Goal: Task Accomplishment & Management: Use online tool/utility

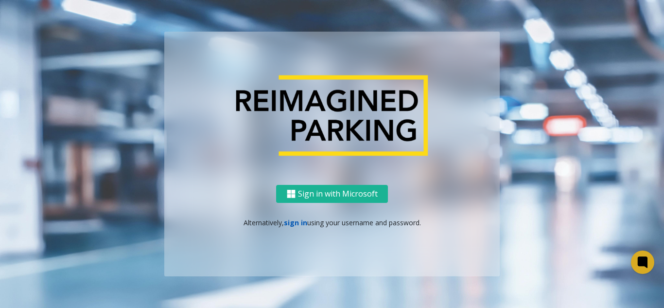
click at [285, 223] on link "sign in" at bounding box center [295, 222] width 23 height 9
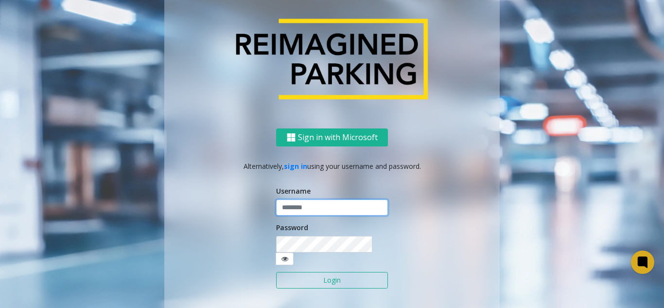
click at [310, 211] on input "text" at bounding box center [332, 207] width 112 height 17
type input "**********"
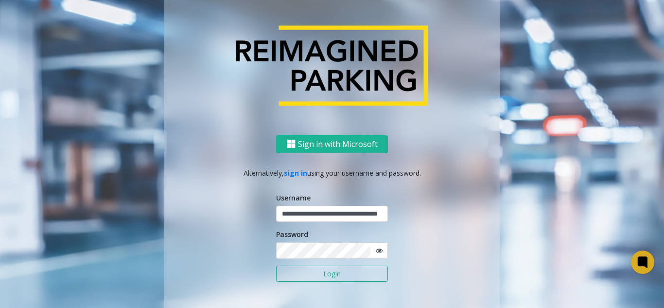
click at [328, 272] on button "Login" at bounding box center [332, 273] width 112 height 17
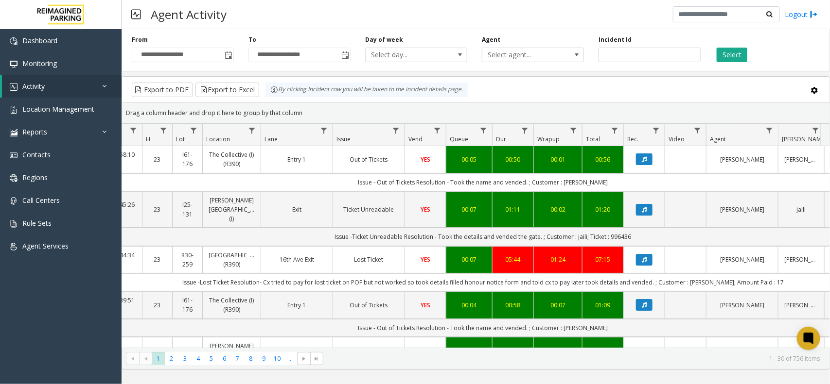
scroll to position [0, 115]
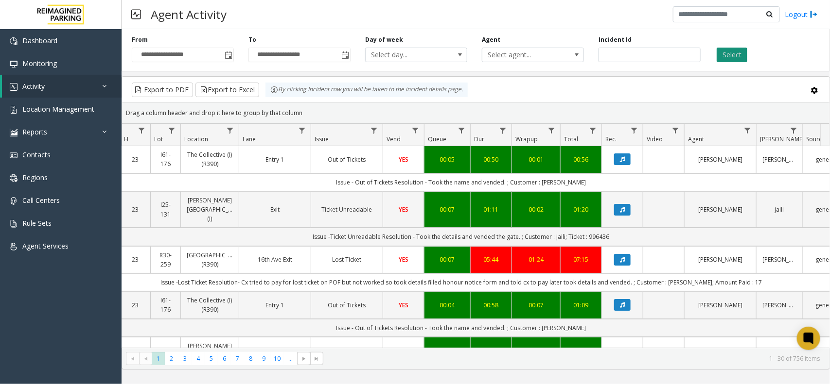
click at [734, 56] on button "Select" at bounding box center [731, 55] width 31 height 15
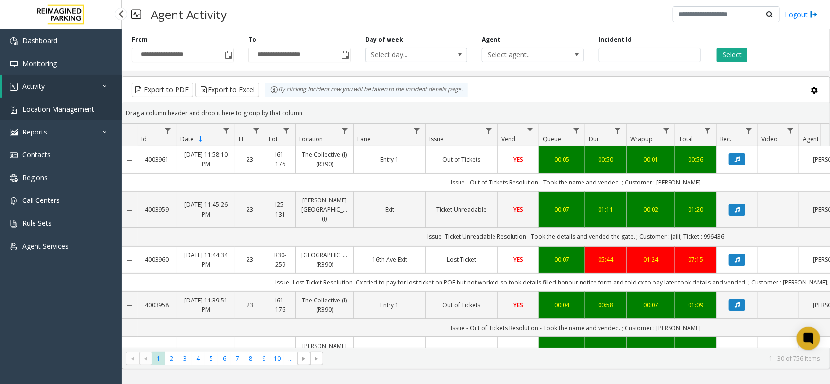
click at [61, 104] on span "Location Management" at bounding box center [58, 108] width 72 height 9
click at [91, 111] on span "Location Management" at bounding box center [58, 108] width 72 height 9
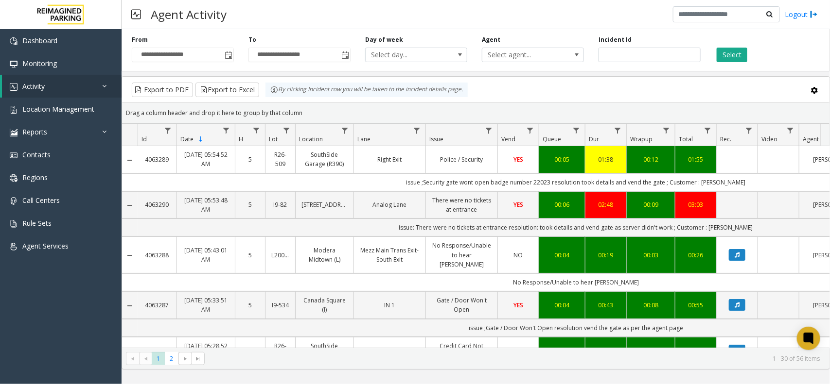
scroll to position [0, 115]
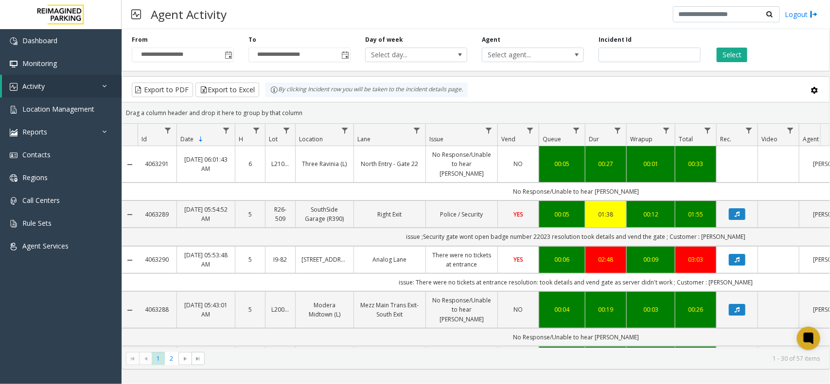
scroll to position [0, 115]
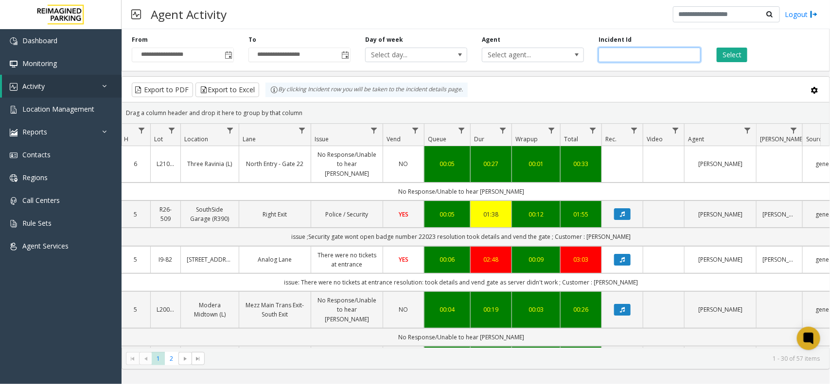
click at [618, 56] on input "number" at bounding box center [649, 55] width 102 height 15
paste input "*******"
type input "*******"
click at [715, 57] on div "Select" at bounding box center [766, 48] width 117 height 27
click at [722, 59] on button "Select" at bounding box center [731, 55] width 31 height 15
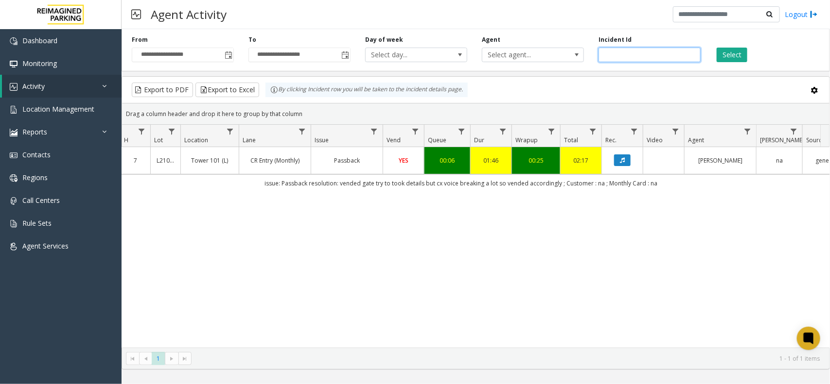
drag, startPoint x: 640, startPoint y: 56, endPoint x: 593, endPoint y: 59, distance: 46.7
click at [593, 59] on div "Incident Id *******" at bounding box center [649, 48] width 117 height 27
paste input "*******"
type input "*******"
click at [728, 56] on button "Select" at bounding box center [731, 55] width 31 height 15
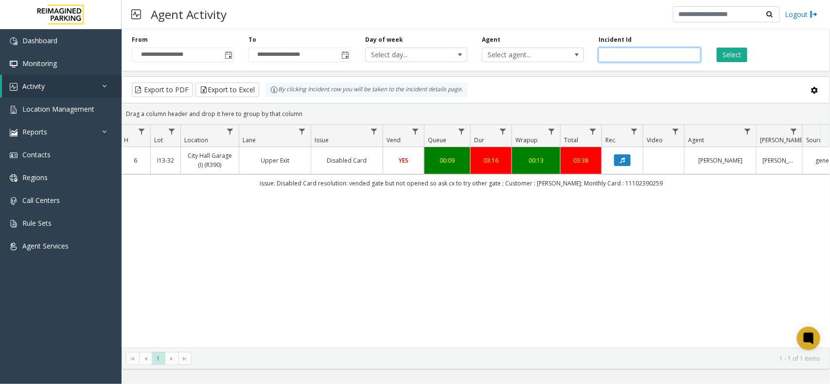
drag, startPoint x: 649, startPoint y: 65, endPoint x: 592, endPoint y: 56, distance: 57.5
click at [592, 56] on div "**********" at bounding box center [476, 48] width 708 height 46
click at [725, 57] on button "Select" at bounding box center [731, 55] width 31 height 15
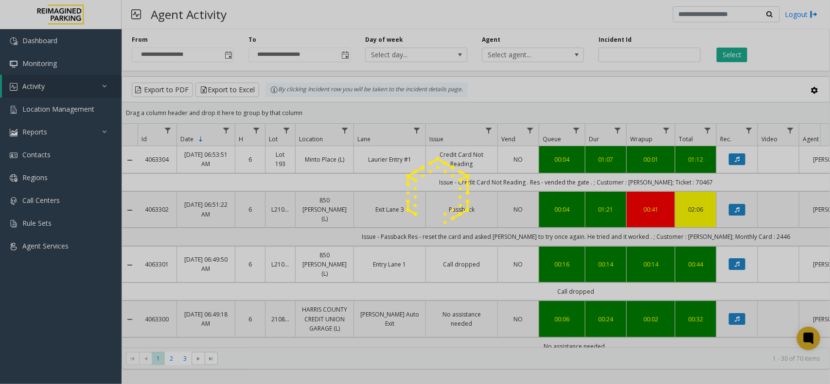
scroll to position [0, 115]
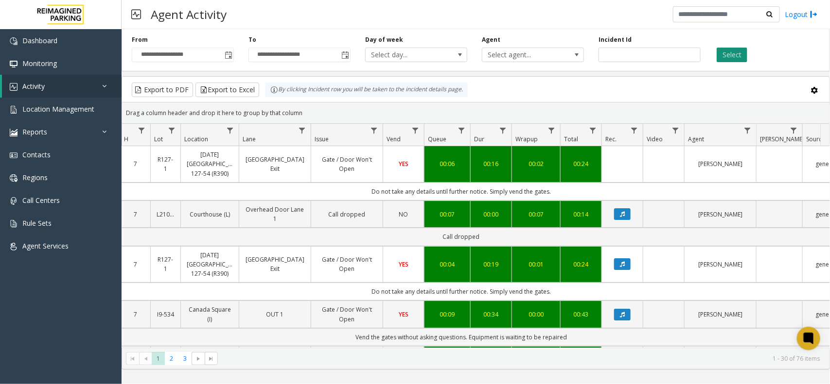
click at [735, 54] on button "Select" at bounding box center [731, 55] width 31 height 15
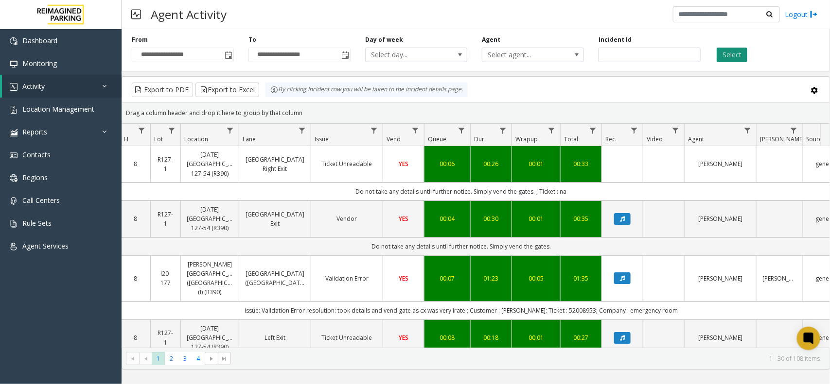
click at [730, 52] on button "Select" at bounding box center [731, 55] width 31 height 15
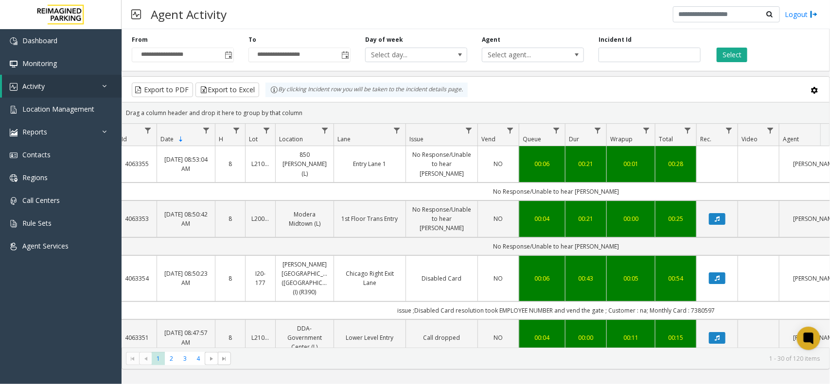
scroll to position [0, 17]
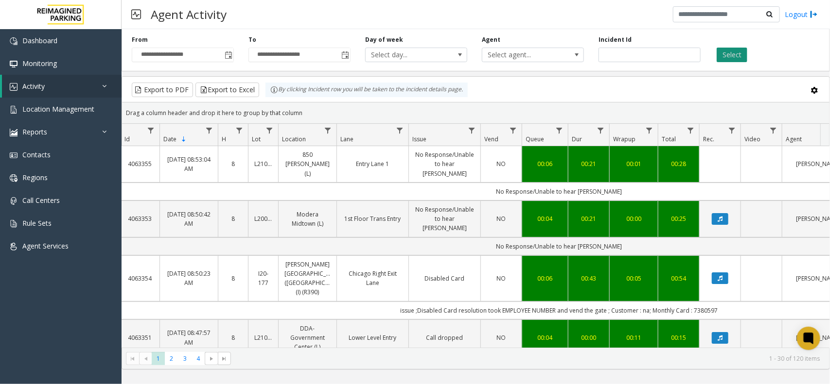
click at [726, 54] on button "Select" at bounding box center [731, 55] width 31 height 15
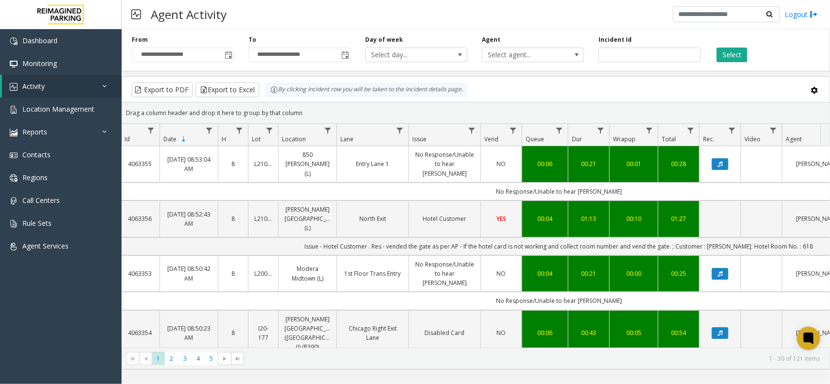
click at [620, 119] on div "Drag a column header and drop it here to group by that column" at bounding box center [475, 112] width 707 height 17
click at [718, 161] on icon "Data table" at bounding box center [719, 164] width 5 height 6
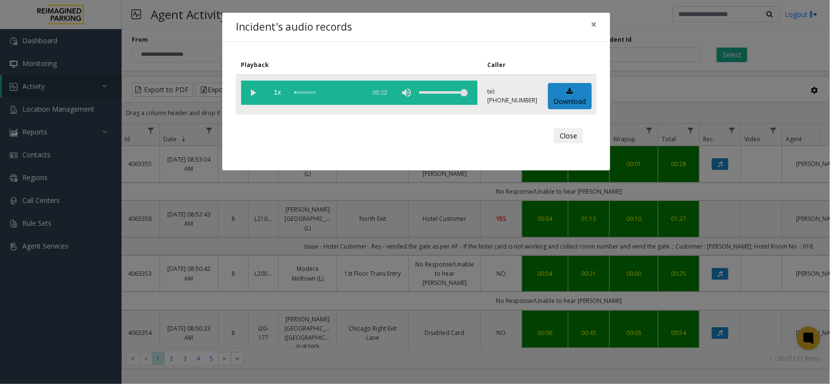
click at [250, 92] on vg-play-pause at bounding box center [253, 93] width 24 height 24
click at [593, 29] on span "×" at bounding box center [594, 24] width 6 height 14
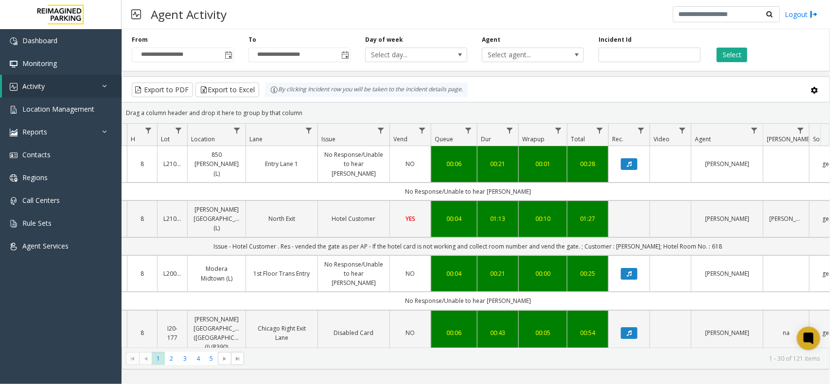
scroll to position [0, 121]
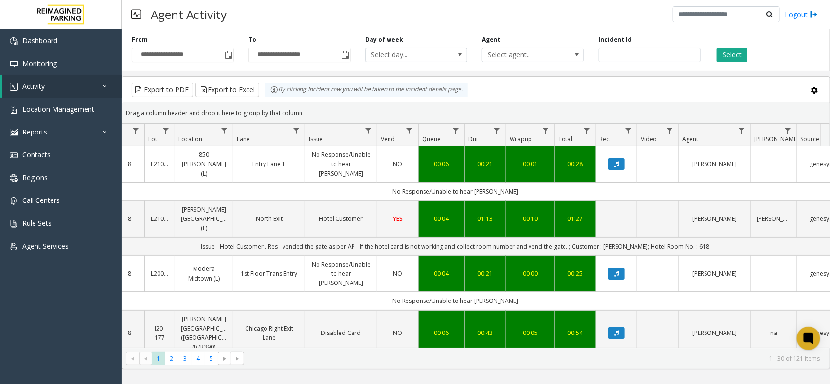
click at [637, 101] on kendo-grid-toolbar "Export to PDF Export to Excel By clicking Incident row you will be taken to the…" at bounding box center [475, 90] width 707 height 26
click at [732, 58] on button "Select" at bounding box center [731, 55] width 31 height 15
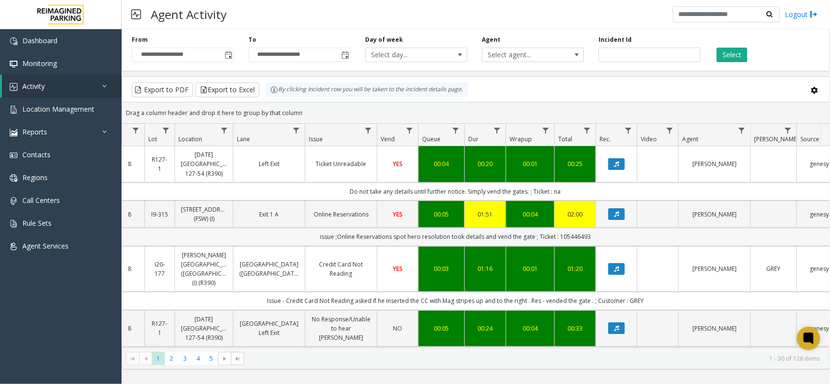
drag, startPoint x: 627, startPoint y: 239, endPoint x: 292, endPoint y: 242, distance: 335.4
click at [292, 242] on td "issue ;Online Reservations spot hero resolution took details and vend the gate …" at bounding box center [455, 237] width 876 height 18
drag, startPoint x: 293, startPoint y: 242, endPoint x: 594, endPoint y: 242, distance: 300.8
click at [593, 242] on td "issue ;Online Reservations spot hero resolution took details and vend the gate …" at bounding box center [455, 237] width 876 height 18
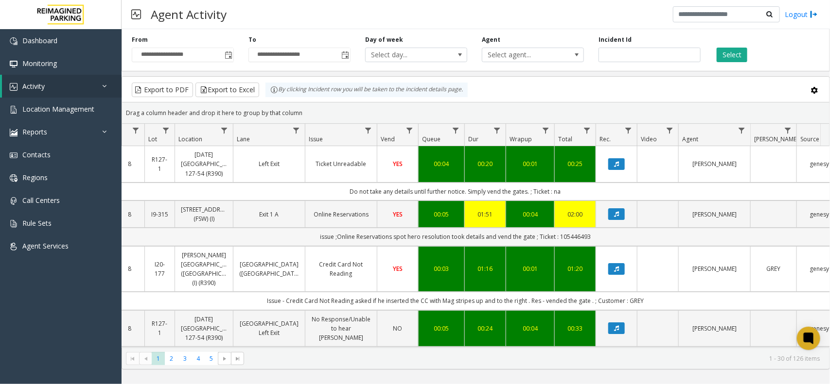
click at [596, 241] on td "issue ;Online Reservations spot hero resolution took details and vend the gate …" at bounding box center [455, 237] width 876 height 18
drag, startPoint x: 602, startPoint y: 237, endPoint x: 286, endPoint y: 242, distance: 315.9
click at [286, 242] on td "issue ;Online Reservations spot hero resolution took details and vend the gate …" at bounding box center [455, 237] width 876 height 18
drag, startPoint x: 285, startPoint y: 239, endPoint x: 606, endPoint y: 242, distance: 320.3
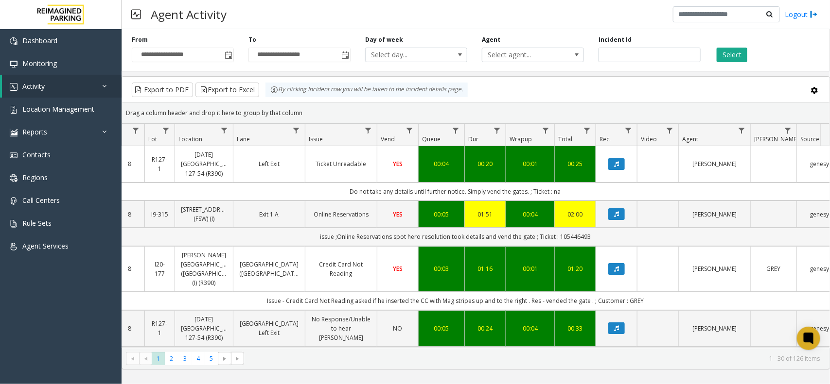
click at [606, 242] on td "issue ;Online Reservations spot hero resolution took details and vend the gate …" at bounding box center [455, 237] width 876 height 18
click at [608, 241] on td "issue ;Online Reservations spot hero resolution took details and vend the gate …" at bounding box center [455, 237] width 876 height 18
drag, startPoint x: 608, startPoint y: 241, endPoint x: 327, endPoint y: 237, distance: 281.4
click at [327, 237] on td "issue ;Online Reservations spot hero resolution took details and vend the gate …" at bounding box center [455, 237] width 876 height 18
click at [315, 237] on td "issue ;Online Reservations spot hero resolution took details and vend the gate …" at bounding box center [455, 237] width 876 height 18
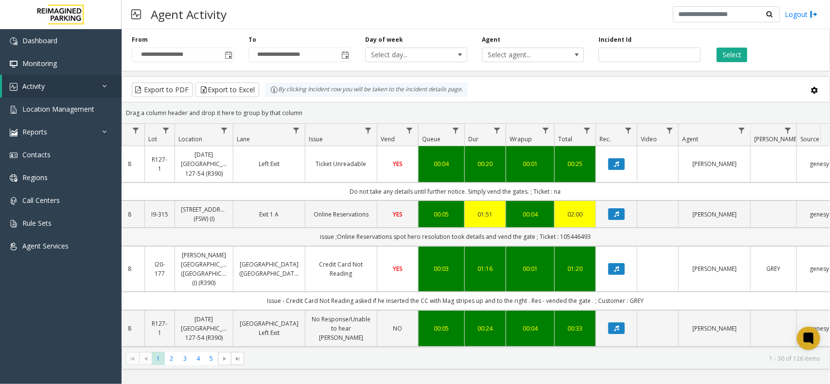
drag, startPoint x: 308, startPoint y: 237, endPoint x: 608, endPoint y: 243, distance: 299.9
click at [608, 243] on td "issue ;Online Reservations spot hero resolution took details and vend the gate …" at bounding box center [455, 237] width 876 height 18
click at [610, 241] on td "issue ;Online Reservations spot hero resolution took details and vend the gate …" at bounding box center [455, 237] width 876 height 18
drag, startPoint x: 613, startPoint y: 237, endPoint x: 295, endPoint y: 241, distance: 318.9
click at [296, 242] on td "issue ;Online Reservations spot hero resolution took details and vend the gate …" at bounding box center [455, 237] width 876 height 18
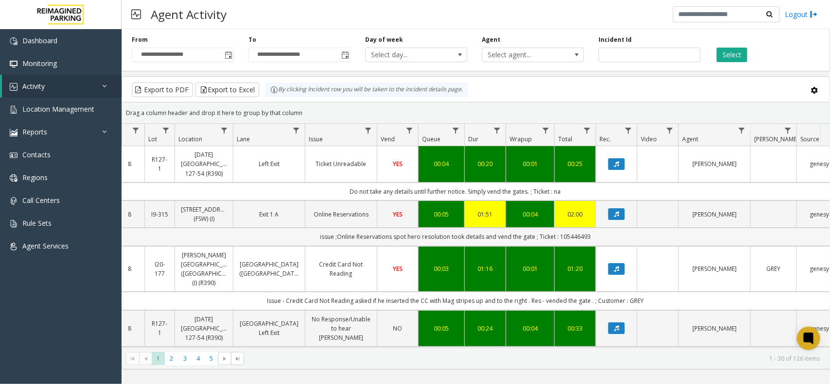
click at [295, 237] on td "issue ;Online Reservations spot hero resolution took details and vend the gate …" at bounding box center [455, 237] width 876 height 18
drag, startPoint x: 295, startPoint y: 237, endPoint x: 616, endPoint y: 234, distance: 321.7
click at [616, 234] on td "issue ;Online Reservations spot hero resolution took details and vend the gate …" at bounding box center [455, 237] width 876 height 18
drag, startPoint x: 615, startPoint y: 237, endPoint x: 297, endPoint y: 234, distance: 317.9
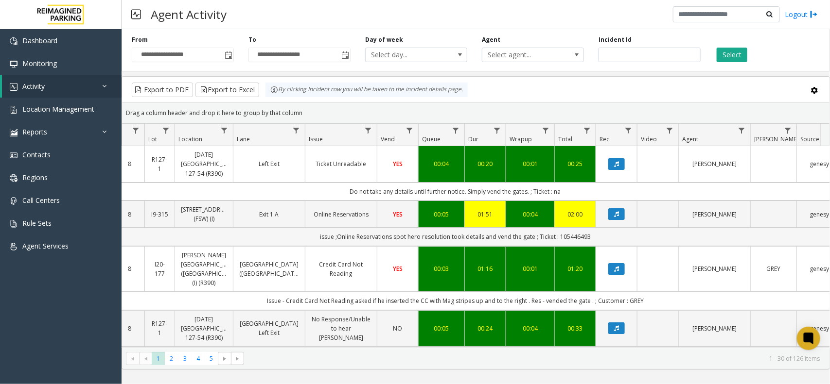
click at [297, 234] on td "issue ;Online Reservations spot hero resolution took details and vend the gate …" at bounding box center [455, 237] width 876 height 18
drag, startPoint x: 286, startPoint y: 236, endPoint x: 660, endPoint y: 235, distance: 373.7
click at [660, 235] on td "issue ;Online Reservations spot hero resolution took details and vend the gate …" at bounding box center [455, 237] width 876 height 18
click at [625, 243] on td "issue ;Online Reservations spot hero resolution took details and vend the gate …" at bounding box center [455, 237] width 876 height 18
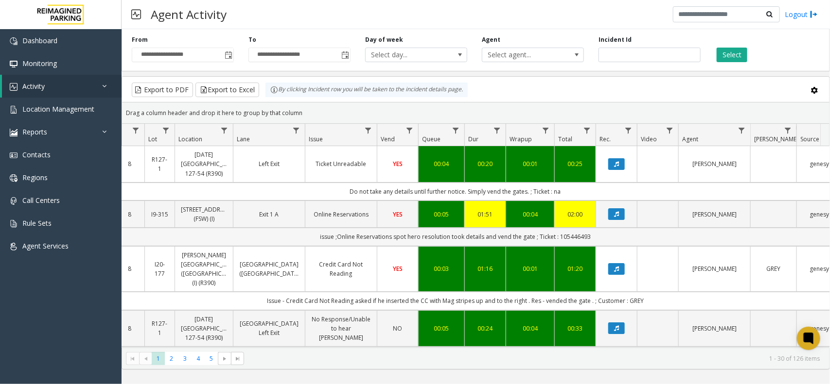
drag, startPoint x: 638, startPoint y: 238, endPoint x: 310, endPoint y: 241, distance: 328.6
click at [310, 241] on td "issue ;Online Reservations spot hero resolution took details and vend the gate …" at bounding box center [455, 237] width 876 height 18
drag, startPoint x: 302, startPoint y: 238, endPoint x: 607, endPoint y: 236, distance: 304.3
click at [606, 236] on td "issue ;Online Reservations spot hero resolution took details and vend the gate …" at bounding box center [455, 237] width 876 height 18
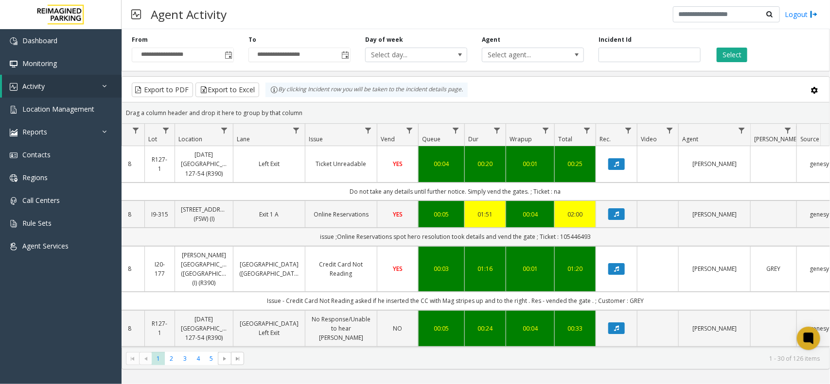
click at [607, 236] on td "issue ;Online Reservations spot hero resolution took details and vend the gate …" at bounding box center [455, 237] width 876 height 18
drag, startPoint x: 607, startPoint y: 236, endPoint x: 289, endPoint y: 238, distance: 317.4
click at [289, 238] on td "issue ;Online Reservations spot hero resolution took details and vend the gate …" at bounding box center [455, 237] width 876 height 18
click at [289, 237] on td "issue ;Online Reservations spot hero resolution took details and vend the gate …" at bounding box center [455, 237] width 876 height 18
drag, startPoint x: 289, startPoint y: 237, endPoint x: 626, endPoint y: 233, distance: 336.8
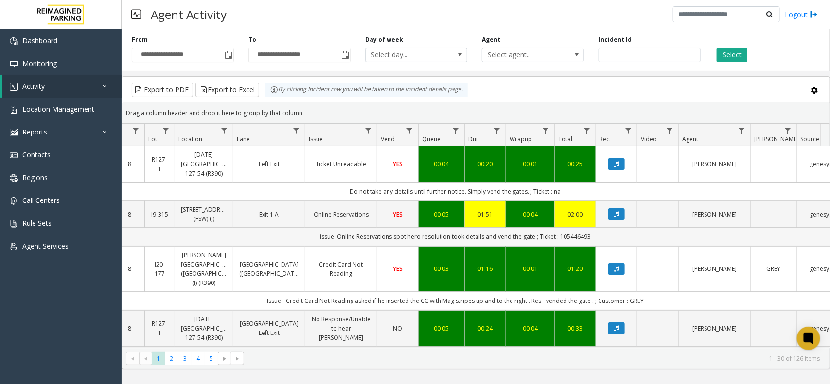
click at [626, 233] on td "issue ;Online Reservations spot hero resolution took details and vend the gate …" at bounding box center [455, 237] width 876 height 18
drag, startPoint x: 623, startPoint y: 239, endPoint x: 268, endPoint y: 242, distance: 355.3
click at [268, 243] on td "issue ;Online Reservations spot hero resolution took details and vend the gate …" at bounding box center [455, 237] width 876 height 18
click at [268, 241] on td "issue ;Online Reservations spot hero resolution took details and vend the gate …" at bounding box center [455, 237] width 876 height 18
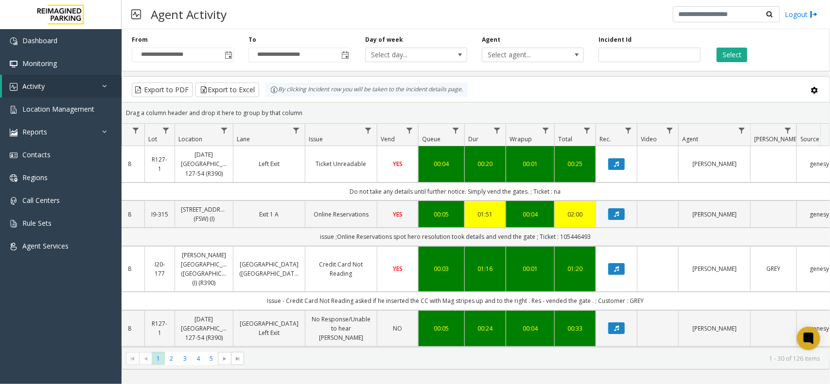
drag, startPoint x: 264, startPoint y: 239, endPoint x: 610, endPoint y: 241, distance: 346.0
click at [610, 241] on td "issue ;Online Reservations spot hero resolution took details and vend the gate …" at bounding box center [455, 237] width 876 height 18
drag, startPoint x: 615, startPoint y: 240, endPoint x: 310, endPoint y: 244, distance: 305.2
click at [314, 246] on td "issue ;Online Reservations spot hero resolution took details and vend the gate …" at bounding box center [455, 237] width 876 height 18
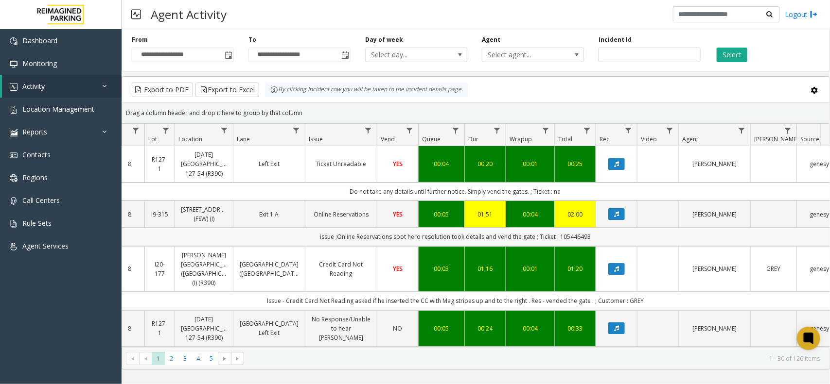
click at [307, 243] on td "issue ;Online Reservations spot hero resolution took details and vend the gate …" at bounding box center [455, 237] width 876 height 18
drag, startPoint x: 302, startPoint y: 241, endPoint x: 649, endPoint y: 241, distance: 347.5
click at [649, 241] on td "issue ;Online Reservations spot hero resolution took details and vend the gate …" at bounding box center [455, 237] width 876 height 18
click at [628, 246] on td "issue ;Online Reservations spot hero resolution took details and vend the gate …" at bounding box center [455, 237] width 876 height 18
drag, startPoint x: 570, startPoint y: 237, endPoint x: 297, endPoint y: 235, distance: 272.7
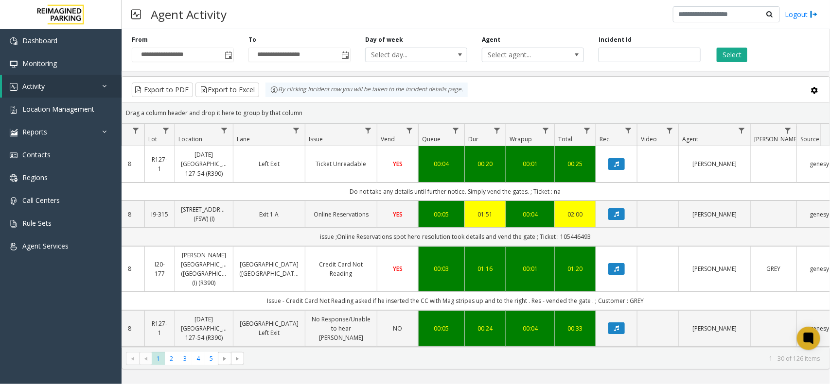
click at [306, 230] on td "issue ;Online Reservations spot hero resolution took details and vend the gate …" at bounding box center [455, 237] width 876 height 18
click at [297, 236] on td "issue ;Online Reservations spot hero resolution took details and vend the gate …" at bounding box center [455, 237] width 876 height 18
drag, startPoint x: 297, startPoint y: 236, endPoint x: 608, endPoint y: 239, distance: 311.1
click at [608, 239] on td "issue ;Online Reservations spot hero resolution took details and vend the gate …" at bounding box center [455, 237] width 876 height 18
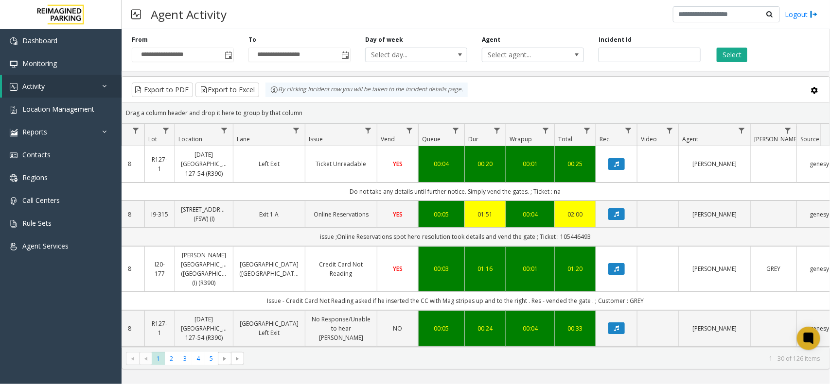
drag, startPoint x: 608, startPoint y: 239, endPoint x: 297, endPoint y: 241, distance: 310.6
click at [297, 241] on td "issue ;Online Reservations spot hero resolution took details and vend the gate …" at bounding box center [455, 237] width 876 height 18
click at [297, 240] on td "issue ;Online Reservations spot hero resolution took details and vend the gate …" at bounding box center [455, 237] width 876 height 18
drag, startPoint x: 312, startPoint y: 112, endPoint x: 266, endPoint y: 96, distance: 48.0
click at [266, 96] on kendo-grid "Export to PDF Export to Excel By clicking Incident row you will be taken to the…" at bounding box center [476, 223] width 708 height 294
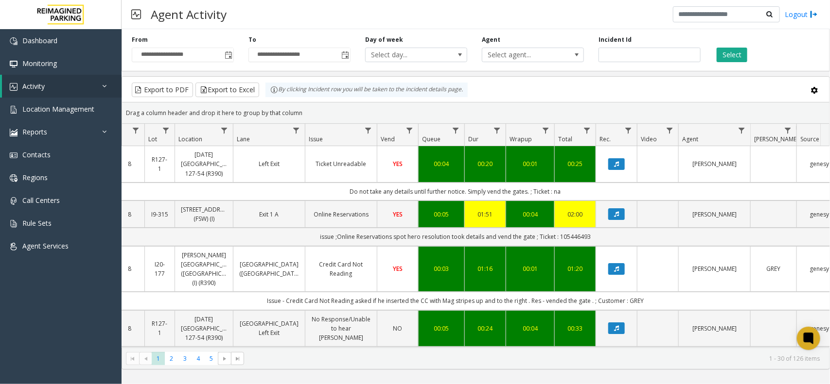
click at [302, 110] on div "Drag a column header and drop it here to group by that column" at bounding box center [475, 112] width 707 height 17
drag, startPoint x: 302, startPoint y: 110, endPoint x: 261, endPoint y: 93, distance: 44.0
click at [261, 93] on kendo-grid "Export to PDF Export to Excel By clicking Incident row you will be taken to the…" at bounding box center [476, 223] width 708 height 294
click at [295, 111] on div "Drag a column header and drop it here to group by that column" at bounding box center [475, 112] width 707 height 17
drag, startPoint x: 303, startPoint y: 112, endPoint x: 251, endPoint y: 95, distance: 54.3
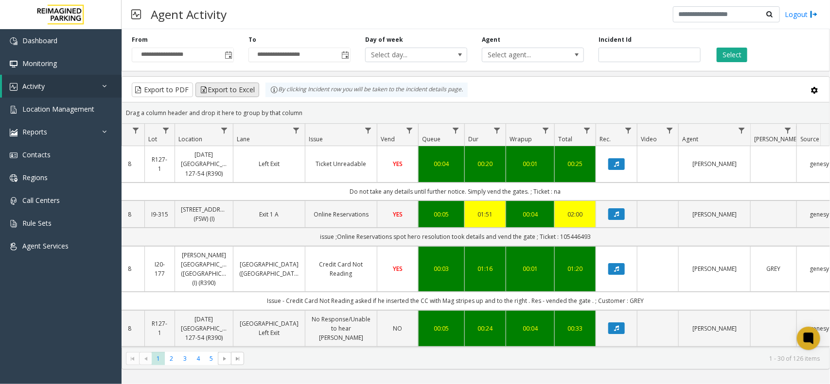
click at [251, 95] on kendo-grid "Export to PDF Export to Excel By clicking Incident row you will be taken to the…" at bounding box center [476, 223] width 708 height 294
click at [305, 113] on div "Drag a column header and drop it here to group by that column" at bounding box center [475, 112] width 707 height 17
drag, startPoint x: 305, startPoint y: 113, endPoint x: 247, endPoint y: 90, distance: 62.2
click at [243, 88] on kendo-grid "Export to PDF Export to Excel By clicking Incident row you will be taken to the…" at bounding box center [476, 223] width 708 height 294
click at [314, 113] on div "Drag a column header and drop it here to group by that column" at bounding box center [475, 112] width 707 height 17
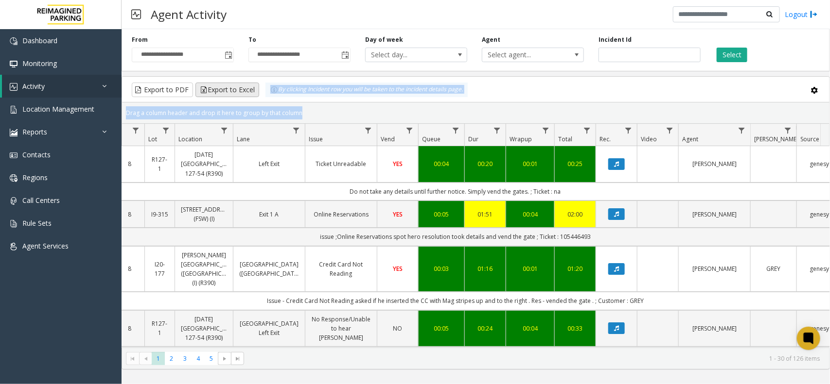
drag, startPoint x: 314, startPoint y: 113, endPoint x: 251, endPoint y: 89, distance: 68.1
click at [249, 89] on kendo-grid "Export to PDF Export to Excel By clicking Incident row you will be taken to the…" at bounding box center [476, 223] width 708 height 294
click at [309, 108] on div "Drag a column header and drop it here to group by that column" at bounding box center [475, 112] width 707 height 17
drag, startPoint x: 309, startPoint y: 109, endPoint x: 283, endPoint y: 99, distance: 27.4
click at [283, 99] on kendo-grid "Export to PDF Export to Excel By clicking Incident row you will be taken to the…" at bounding box center [476, 223] width 708 height 294
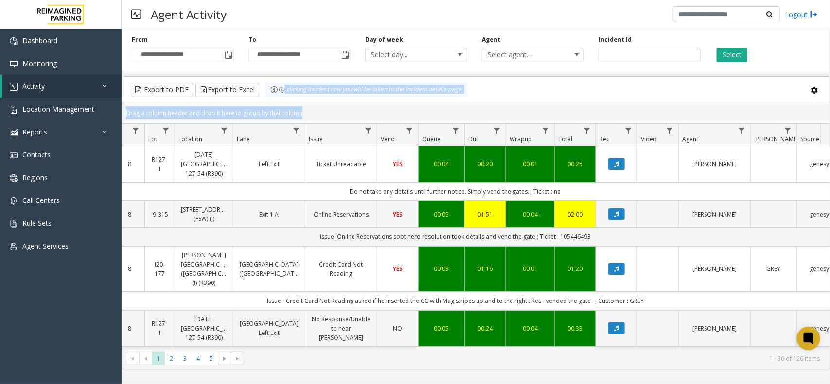
click at [310, 110] on div "Drag a column header and drop it here to group by that column" at bounding box center [475, 112] width 707 height 17
drag, startPoint x: 310, startPoint y: 110, endPoint x: 255, endPoint y: 92, distance: 57.3
click at [255, 92] on kendo-grid "Export to PDF Export to Excel By clicking Incident row you will be taken to the…" at bounding box center [476, 223] width 708 height 294
click at [485, 110] on div "Drag a column header and drop it here to group by that column" at bounding box center [475, 112] width 707 height 17
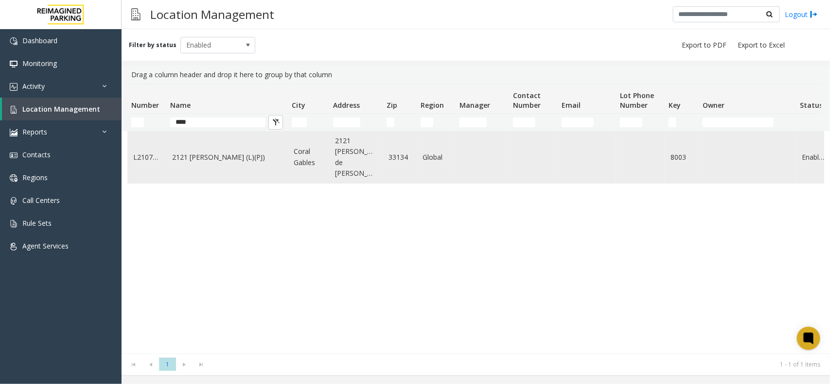
type input "****"
click at [239, 164] on td "2121 [PERSON_NAME] (L)(PJ)" at bounding box center [227, 158] width 122 height 52
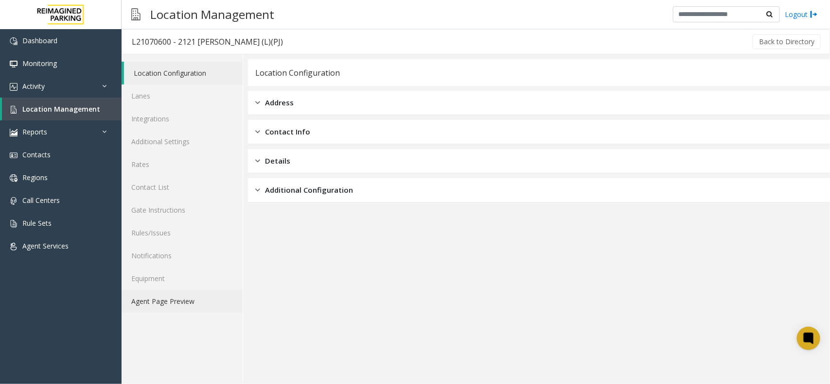
click at [188, 304] on link "Agent Page Preview" at bounding box center [182, 301] width 121 height 23
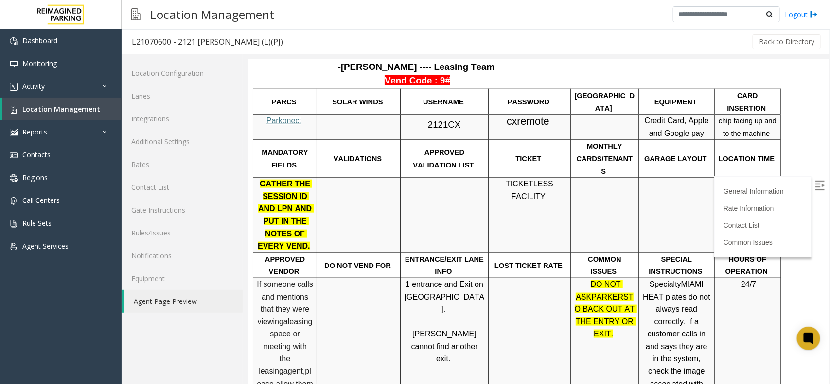
scroll to position [365, 0]
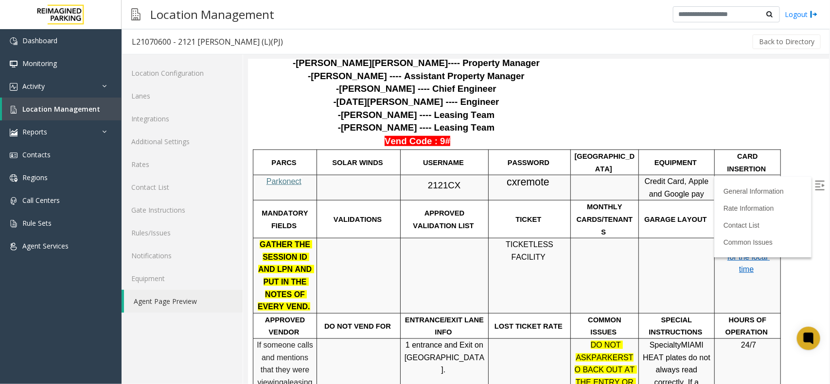
click at [288, 173] on div at bounding box center [285, 174] width 64 height 3
click at [289, 177] on span "Parkonect" at bounding box center [283, 181] width 35 height 8
click at [460, 179] on span at bounding box center [461, 185] width 3 height 12
click at [452, 180] on span "2121CX" at bounding box center [443, 185] width 33 height 10
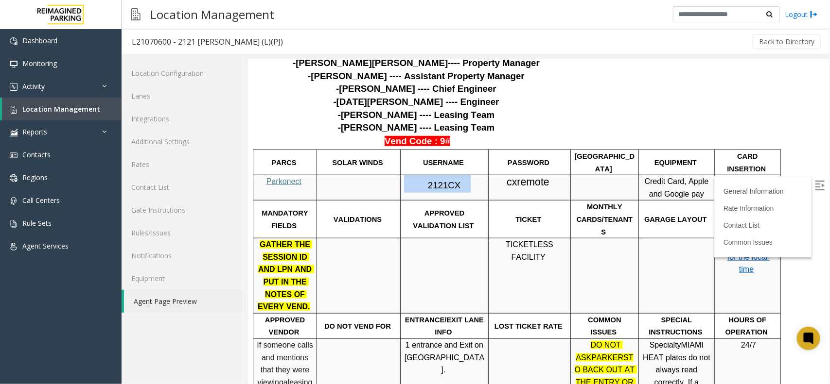
click at [452, 180] on span "2121CX" at bounding box center [443, 185] width 33 height 10
copy p "2121CX"
click at [518, 173] on div at bounding box center [529, 174] width 82 height 3
click at [525, 176] on span "cxremote" at bounding box center [527, 182] width 43 height 12
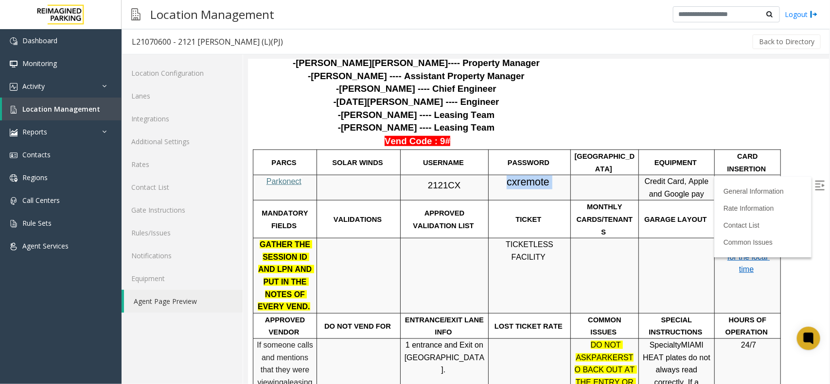
click at [525, 176] on span "cxremote" at bounding box center [527, 182] width 43 height 12
copy p "cxremote"
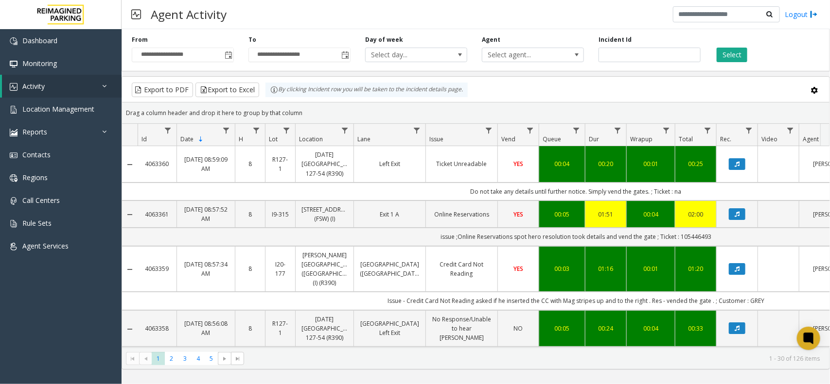
scroll to position [0, 121]
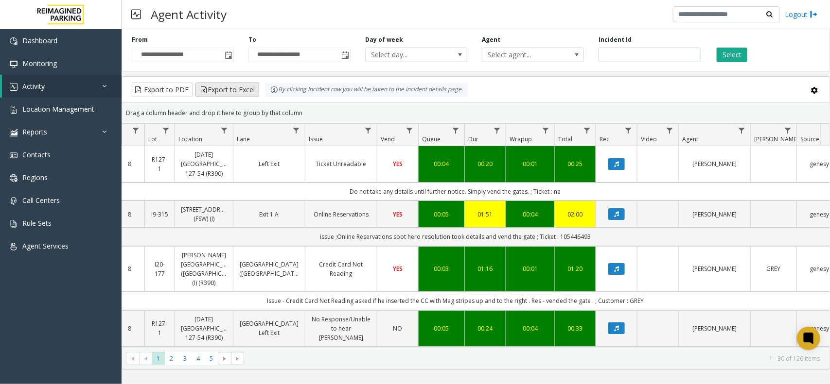
drag, startPoint x: 305, startPoint y: 111, endPoint x: 256, endPoint y: 91, distance: 53.0
click at [256, 91] on kendo-grid "Export to PDF Export to Excel By clicking Incident row you will be taken to the…" at bounding box center [476, 223] width 708 height 294
click at [312, 104] on kendo-grid-group-panel "Drag a column header and drop it here to group by that column" at bounding box center [475, 113] width 707 height 21
drag, startPoint x: 305, startPoint y: 112, endPoint x: 266, endPoint y: 91, distance: 44.8
click at [266, 91] on kendo-grid "Export to PDF Export to Excel By clicking Incident row you will be taken to the…" at bounding box center [476, 223] width 708 height 294
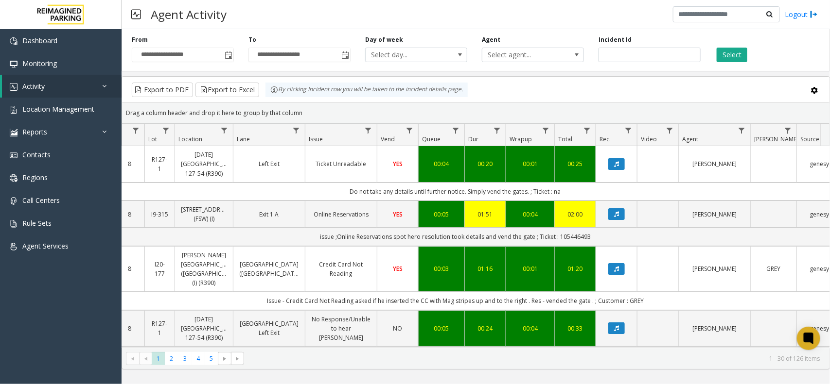
click at [295, 101] on kendo-grid-toolbar "Export to PDF Export to Excel By clicking Incident row you will be taken to the…" at bounding box center [475, 90] width 707 height 26
drag, startPoint x: 302, startPoint y: 113, endPoint x: 261, endPoint y: 93, distance: 45.7
click at [261, 93] on kendo-grid "Export to PDF Export to Excel By clicking Incident row you will be taken to the…" at bounding box center [476, 223] width 708 height 294
click at [302, 112] on div "Drag a column header and drop it here to group by that column" at bounding box center [475, 112] width 707 height 17
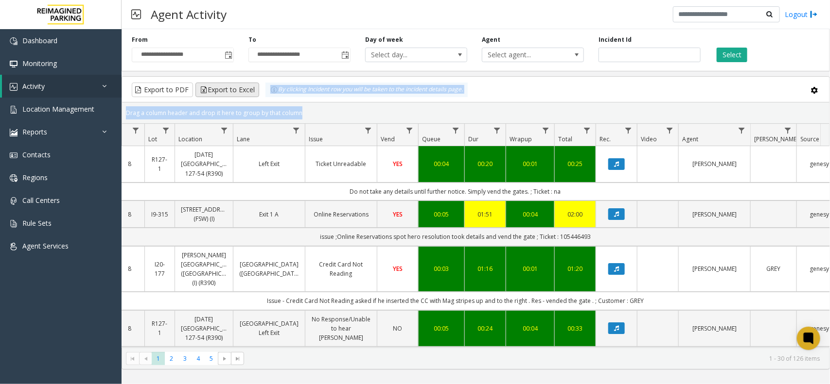
drag, startPoint x: 301, startPoint y: 111, endPoint x: 250, endPoint y: 85, distance: 57.2
click at [250, 85] on kendo-grid "Export to PDF Export to Excel By clicking Incident row you will be taken to the…" at bounding box center [476, 223] width 708 height 294
click at [310, 108] on div "Drag a column header and drop it here to group by that column" at bounding box center [475, 112] width 707 height 17
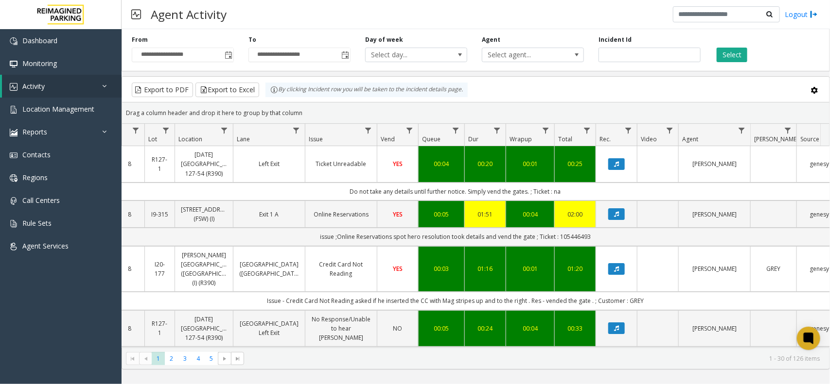
drag, startPoint x: 307, startPoint y: 108, endPoint x: 267, endPoint y: 92, distance: 43.0
click at [263, 91] on kendo-grid "Export to PDF Export to Excel By clicking Incident row you will be taken to the…" at bounding box center [476, 223] width 708 height 294
click at [299, 110] on div "Drag a column header and drop it here to group by that column" at bounding box center [475, 112] width 707 height 17
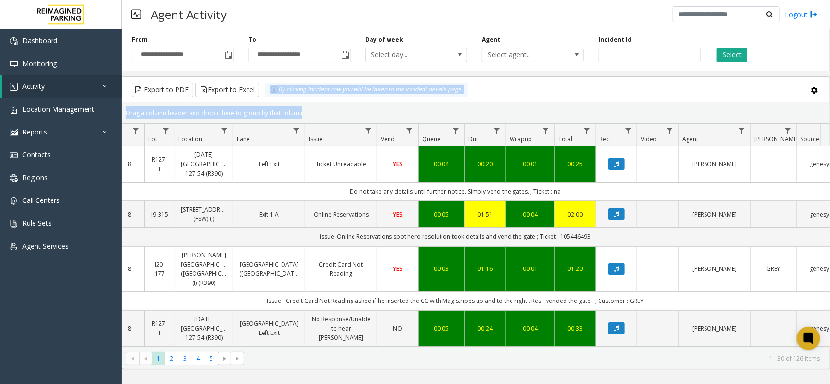
drag, startPoint x: 299, startPoint y: 110, endPoint x: 268, endPoint y: 96, distance: 34.4
click at [268, 96] on kendo-grid "Export to PDF Export to Excel By clicking Incident row you will be taken to the…" at bounding box center [476, 223] width 708 height 294
click at [296, 107] on div "Drag a column header and drop it here to group by that column" at bounding box center [475, 112] width 707 height 17
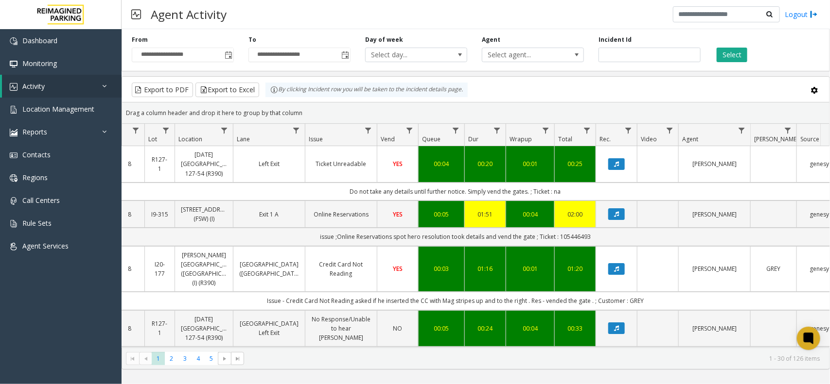
drag, startPoint x: 304, startPoint y: 117, endPoint x: 269, endPoint y: 94, distance: 42.2
click at [269, 94] on kendo-grid "Export to PDF Export to Excel By clicking Incident row you will be taken to the…" at bounding box center [476, 223] width 708 height 294
click at [304, 104] on kendo-grid-group-panel "Drag a column header and drop it here to group by that column" at bounding box center [475, 113] width 707 height 21
drag, startPoint x: 302, startPoint y: 110, endPoint x: 269, endPoint y: 91, distance: 38.8
click at [269, 91] on kendo-grid "Export to PDF Export to Excel By clicking Incident row you will be taken to the…" at bounding box center [476, 223] width 708 height 294
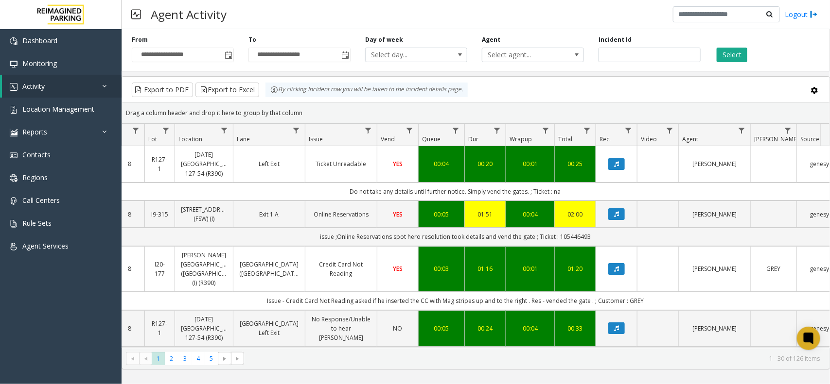
click at [317, 102] on kendo-grid-toolbar "Export to PDF Export to Excel By clicking Incident row you will be taken to the…" at bounding box center [475, 90] width 707 height 26
drag, startPoint x: 307, startPoint y: 110, endPoint x: 268, endPoint y: 91, distance: 43.3
click at [268, 91] on kendo-grid "Export to PDF Export to Excel By clicking Incident row you will be taken to the…" at bounding box center [476, 223] width 708 height 294
click at [303, 109] on div "Drag a column header and drop it here to group by that column" at bounding box center [475, 112] width 707 height 17
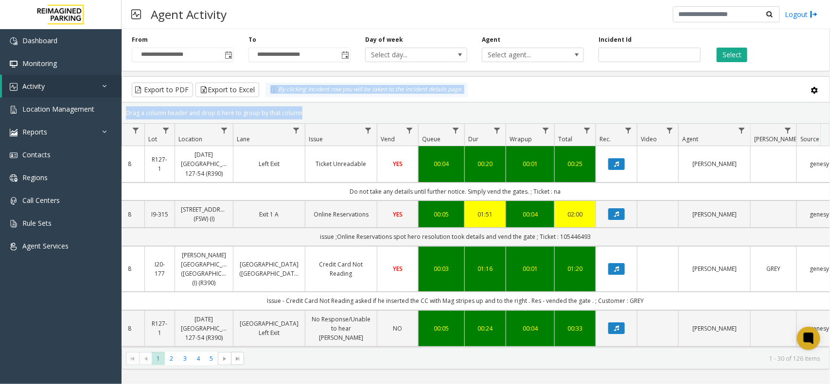
drag, startPoint x: 303, startPoint y: 109, endPoint x: 263, endPoint y: 86, distance: 45.8
click at [263, 86] on kendo-grid "Export to PDF Export to Excel By clicking Incident row you will be taken to the…" at bounding box center [476, 223] width 708 height 294
click at [324, 106] on div "Drag a column header and drop it here to group by that column" at bounding box center [475, 112] width 707 height 17
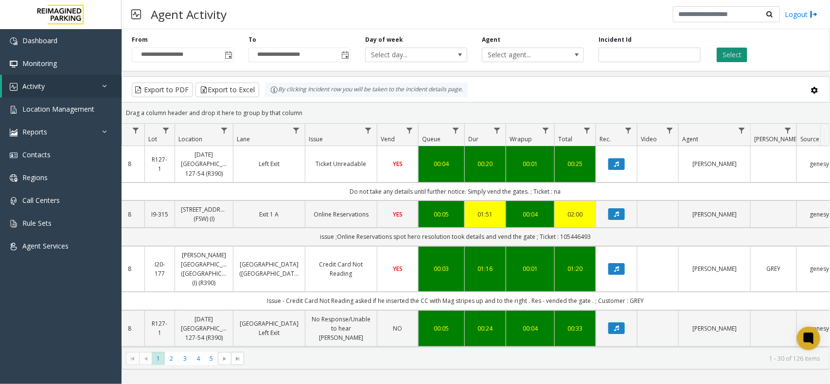
click at [744, 53] on button "Select" at bounding box center [731, 55] width 31 height 15
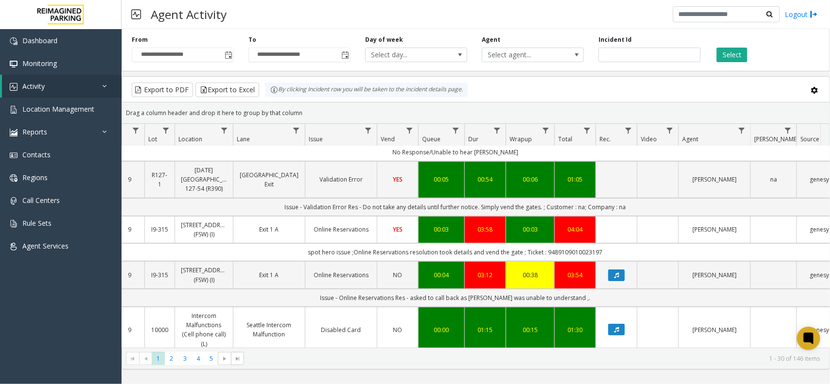
scroll to position [61, 121]
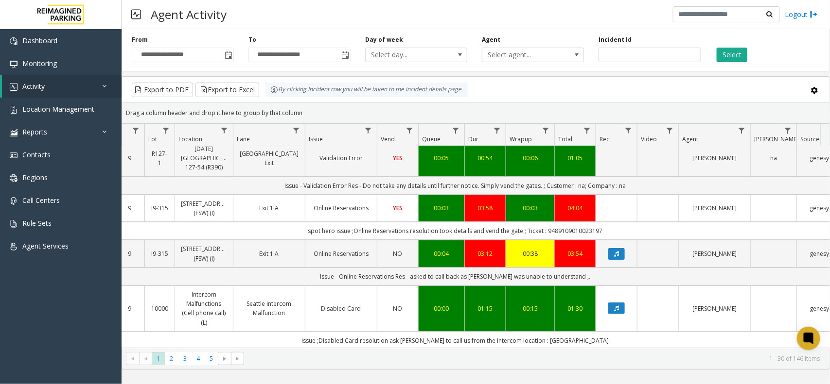
drag, startPoint x: 561, startPoint y: 165, endPoint x: 513, endPoint y: 109, distance: 74.1
click at [513, 109] on div "Drag a column header and drop it here to group by that column" at bounding box center [475, 112] width 707 height 17
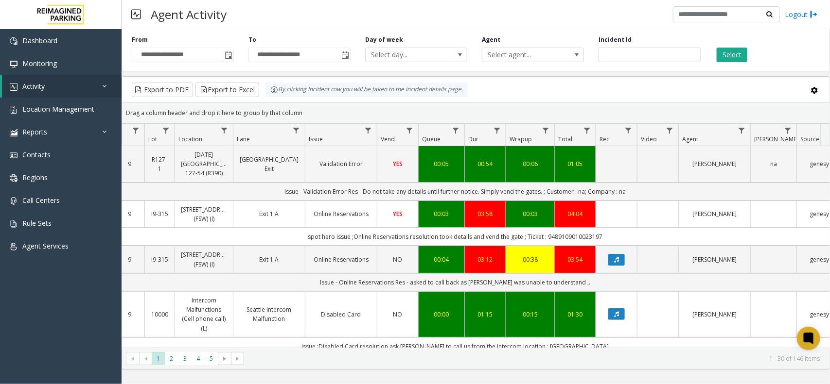
scroll to position [0, 121]
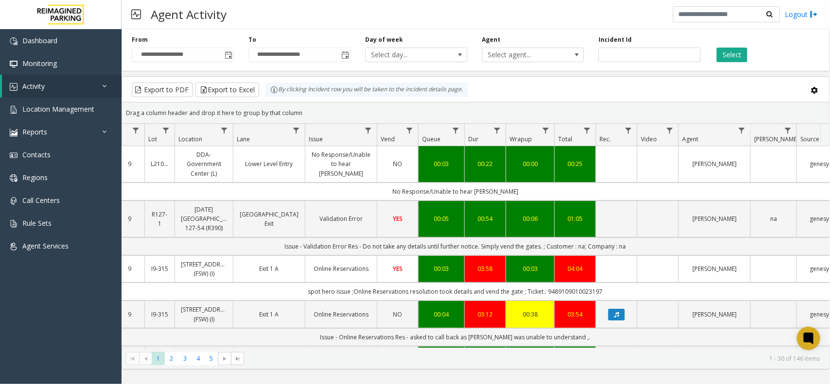
drag, startPoint x: 718, startPoint y: 68, endPoint x: 726, endPoint y: 63, distance: 8.8
click at [720, 68] on div "**********" at bounding box center [476, 48] width 708 height 46
click at [730, 61] on button "Select" at bounding box center [731, 55] width 31 height 15
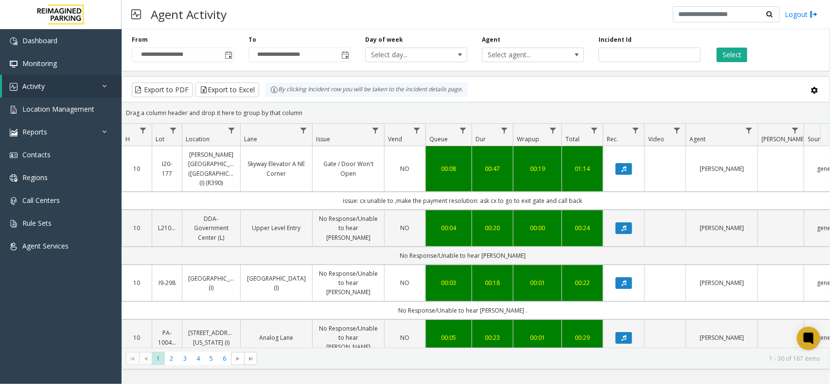
click at [720, 62] on div "**********" at bounding box center [476, 48] width 708 height 46
click at [723, 60] on button "Select" at bounding box center [731, 55] width 31 height 15
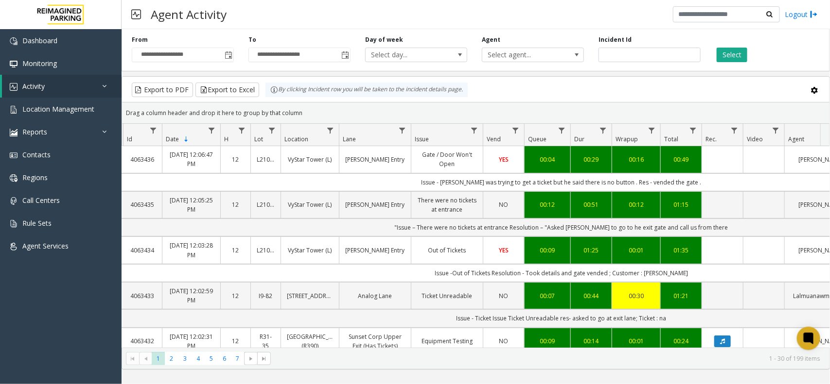
scroll to position [0, 16]
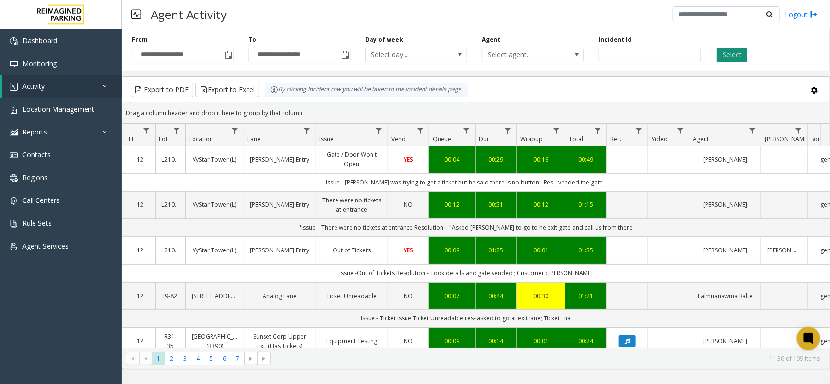
click at [728, 54] on button "Select" at bounding box center [731, 55] width 31 height 15
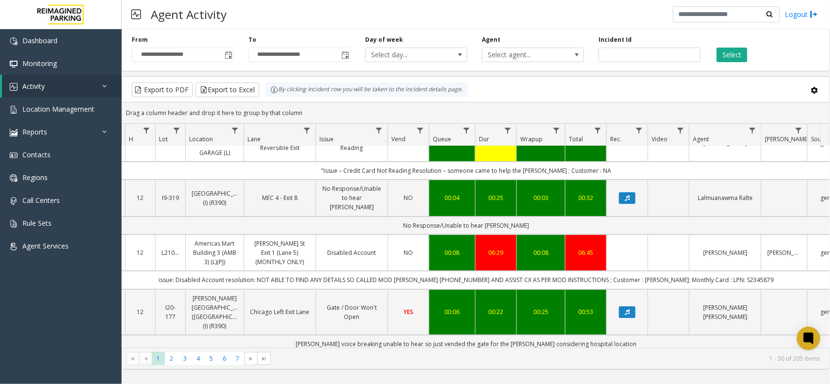
scroll to position [0, 110]
